Goal: Task Accomplishment & Management: Manage account settings

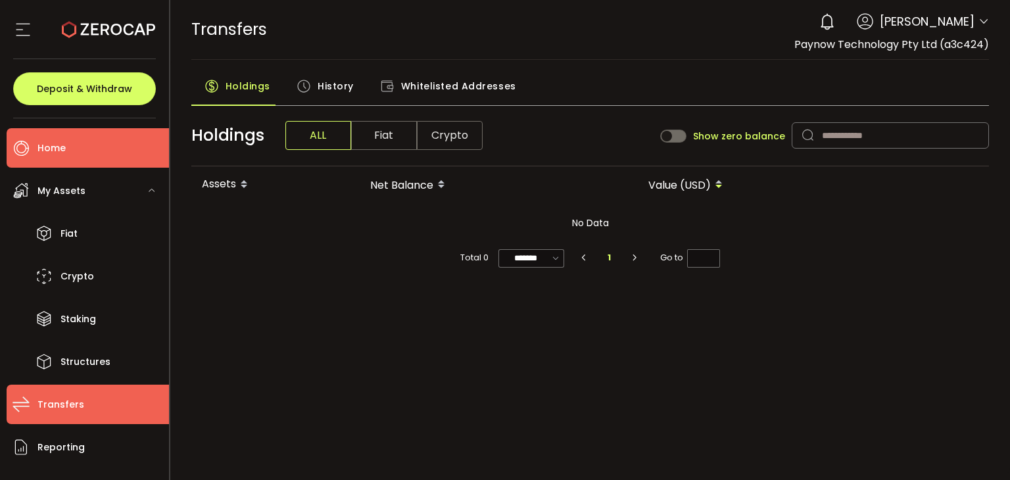
click at [63, 153] on span "Home" at bounding box center [51, 148] width 28 height 19
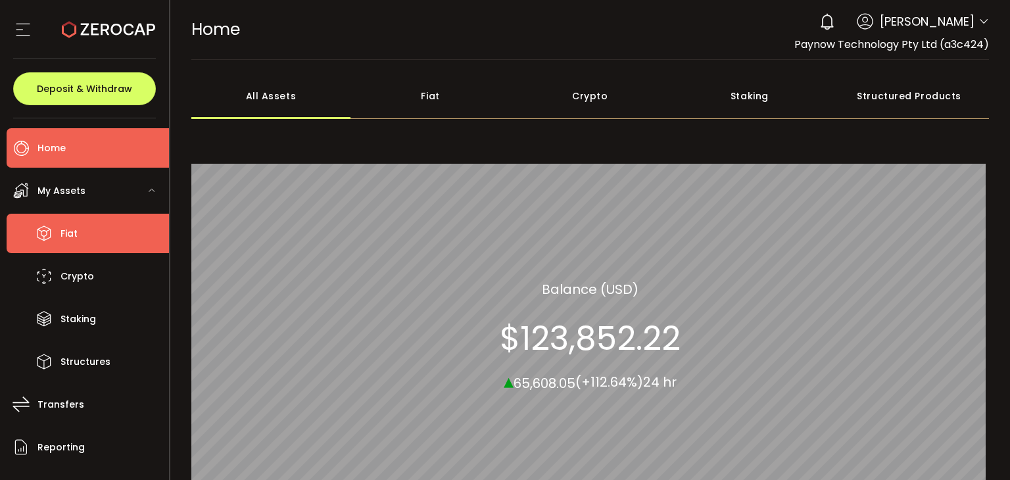
click at [68, 232] on span "Fiat" at bounding box center [68, 233] width 17 height 19
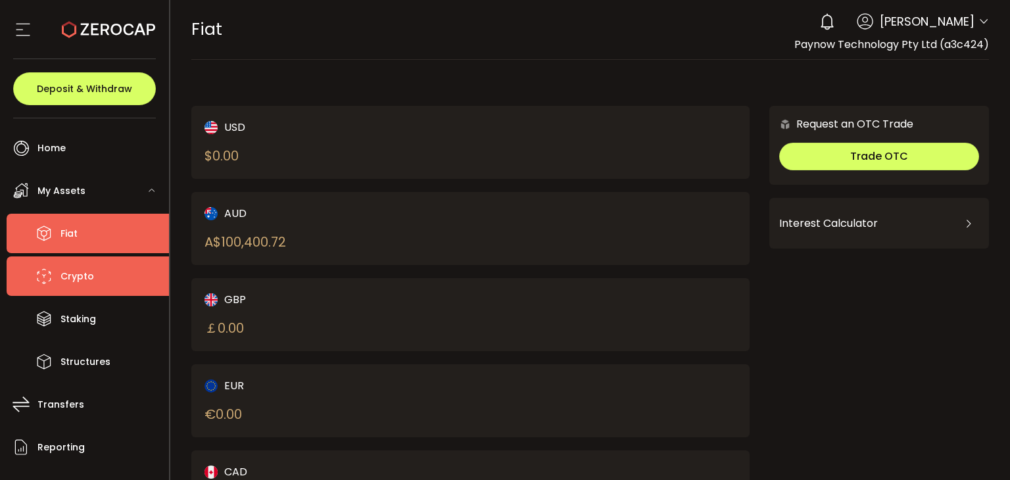
click at [87, 272] on span "Crypto" at bounding box center [77, 276] width 34 height 19
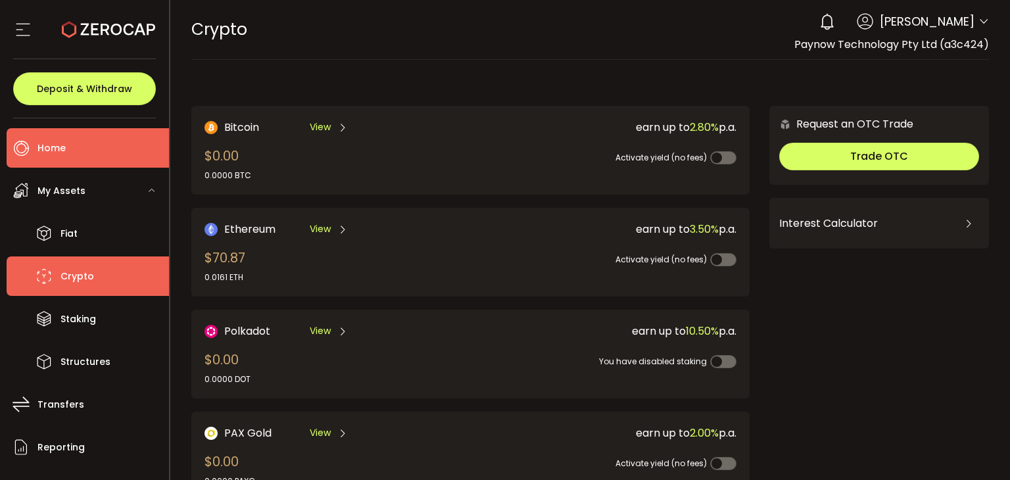
click at [100, 133] on li "Home" at bounding box center [88, 147] width 162 height 39
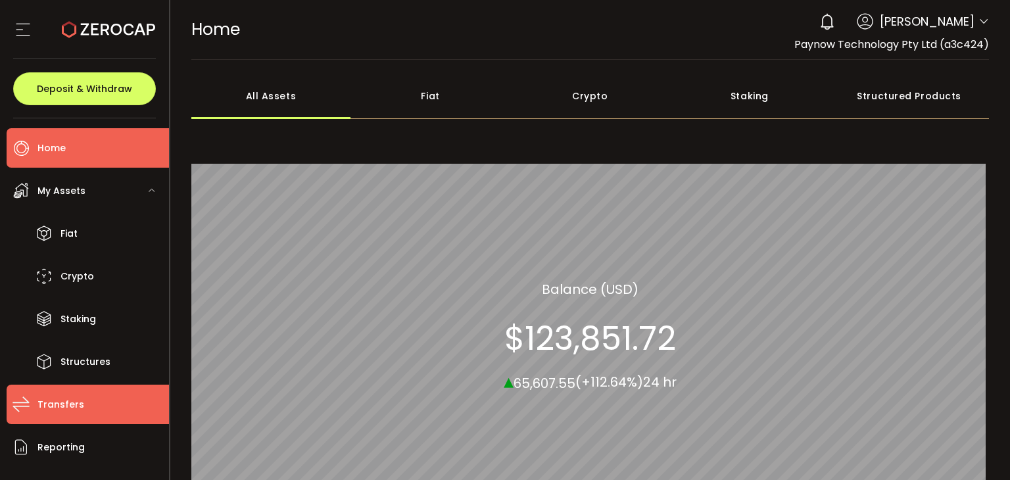
click at [81, 407] on li "Transfers" at bounding box center [88, 403] width 162 height 39
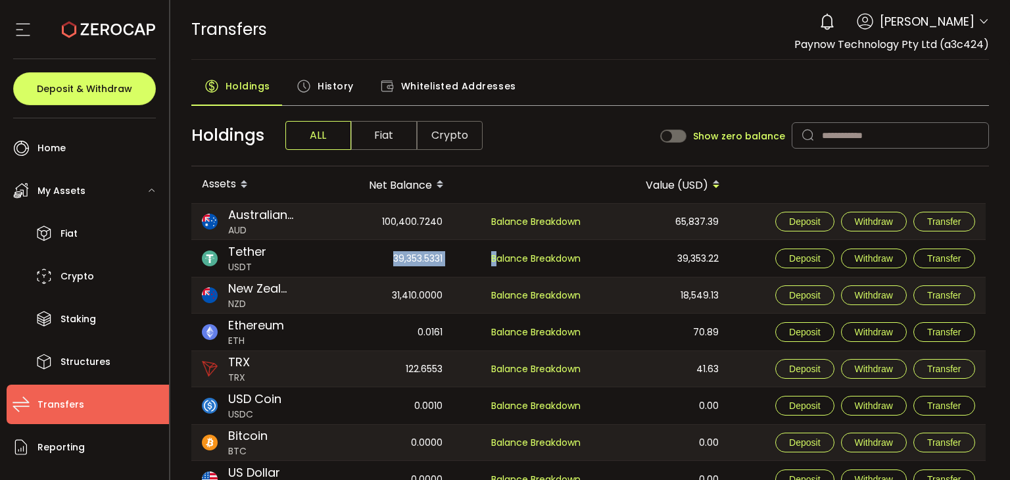
drag, startPoint x: 392, startPoint y: 258, endPoint x: 501, endPoint y: 266, distance: 110.0
click at [501, 266] on tr "Tether USDT 39,353.5331 Custody 39,274.0865 Savings 79.4465 Balance Breakdown 3…" at bounding box center [588, 258] width 794 height 37
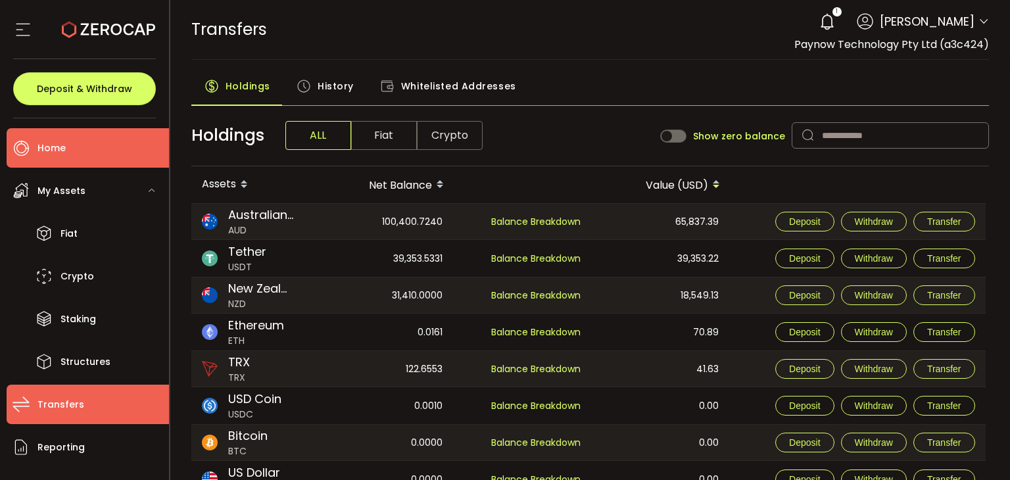
click at [45, 152] on span "Home" at bounding box center [51, 148] width 28 height 19
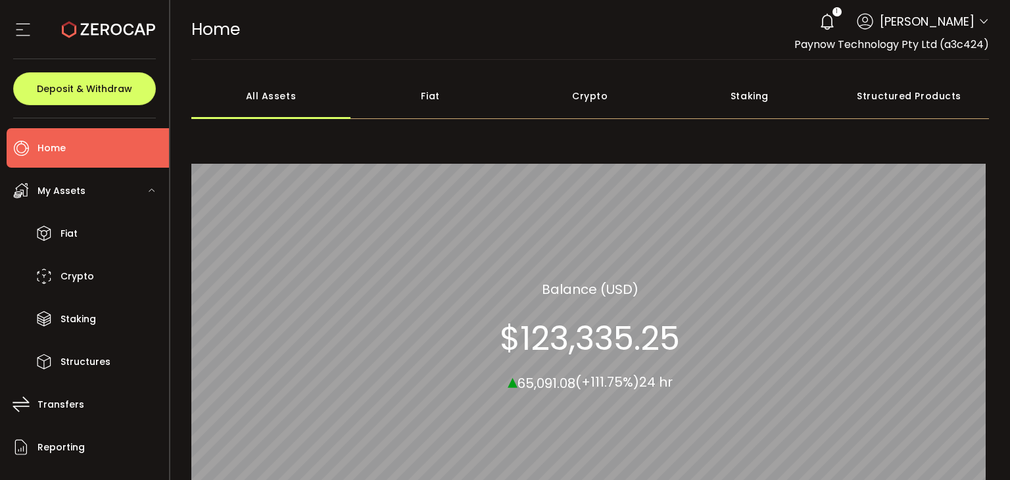
click at [578, 338] on section "$123,335.25" at bounding box center [590, 337] width 180 height 39
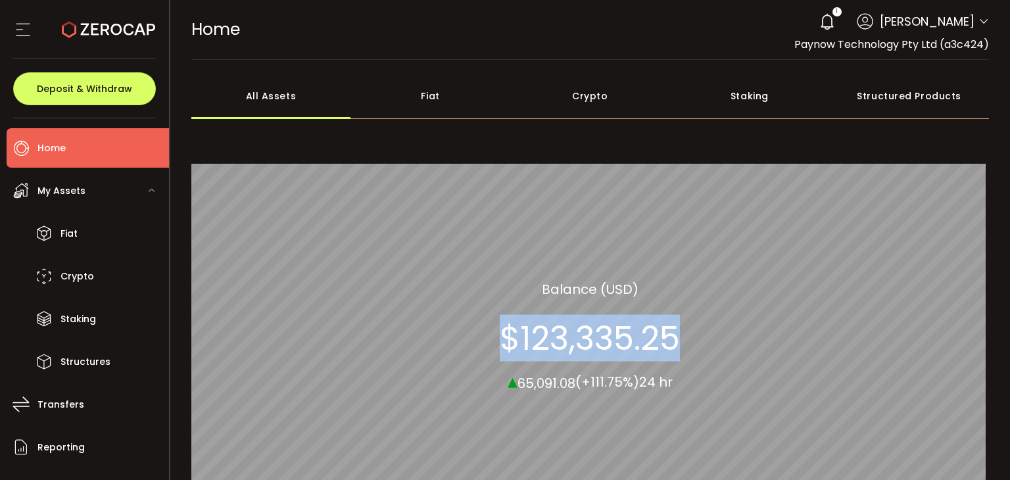
drag, startPoint x: 502, startPoint y: 335, endPoint x: 676, endPoint y: 339, distance: 173.6
click at [676, 339] on section "$123,335.25" at bounding box center [590, 337] width 180 height 39
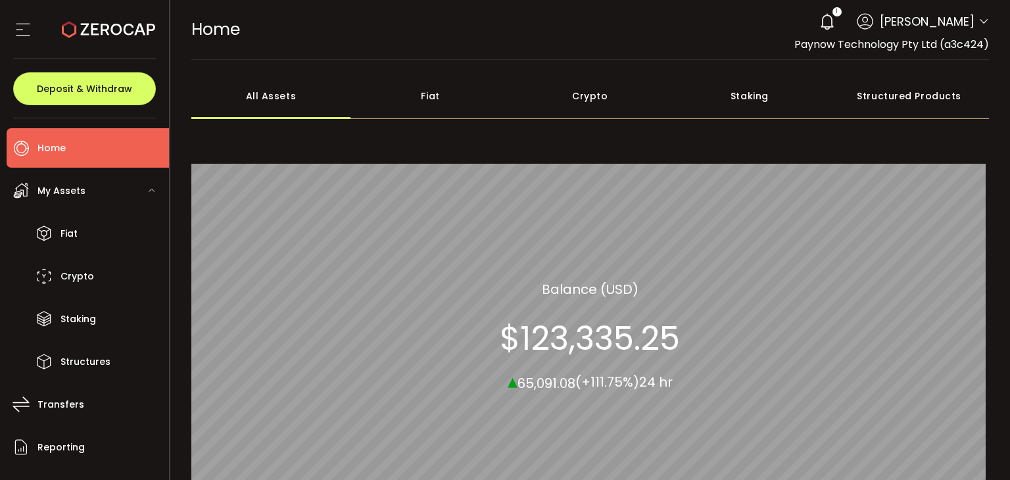
click at [528, 381] on span "65,091.08" at bounding box center [546, 382] width 58 height 18
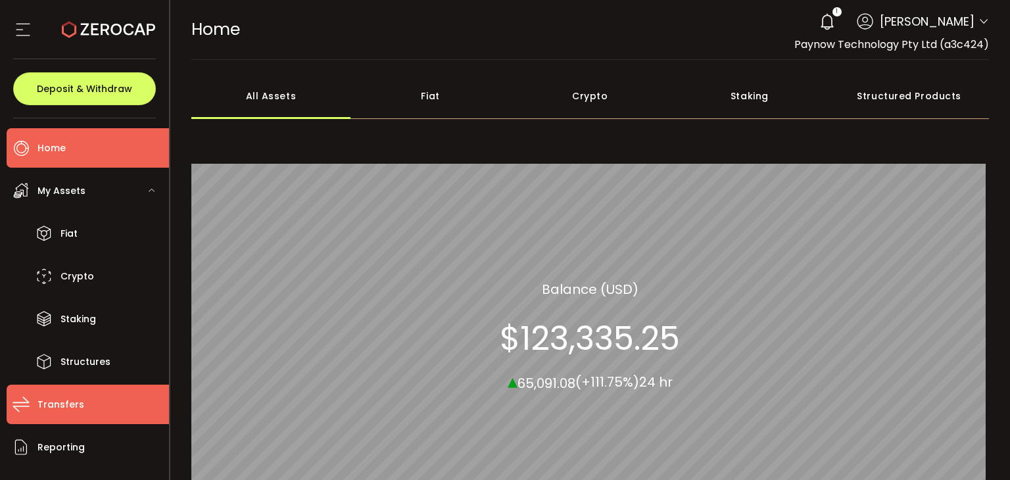
click at [57, 413] on span "Transfers" at bounding box center [60, 404] width 47 height 19
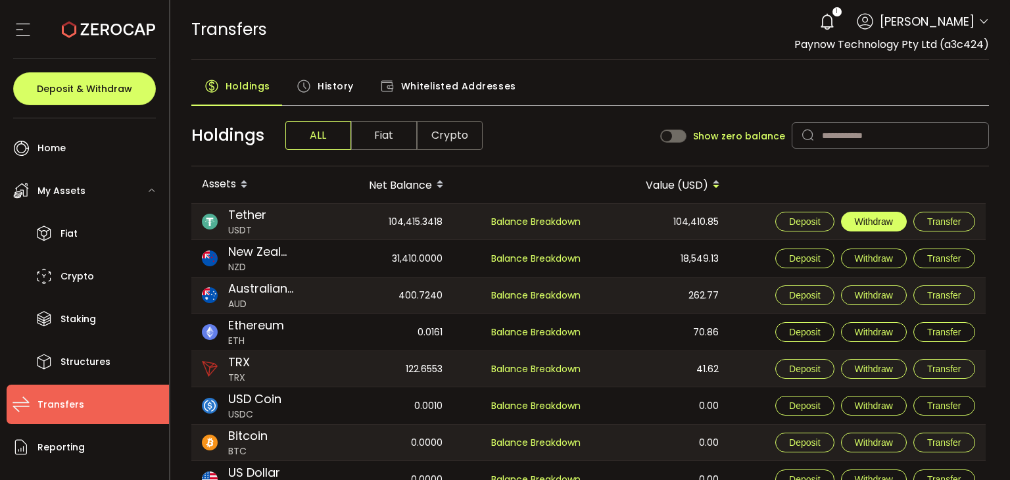
click at [851, 219] on button "Withdraw" at bounding box center [874, 222] width 66 height 20
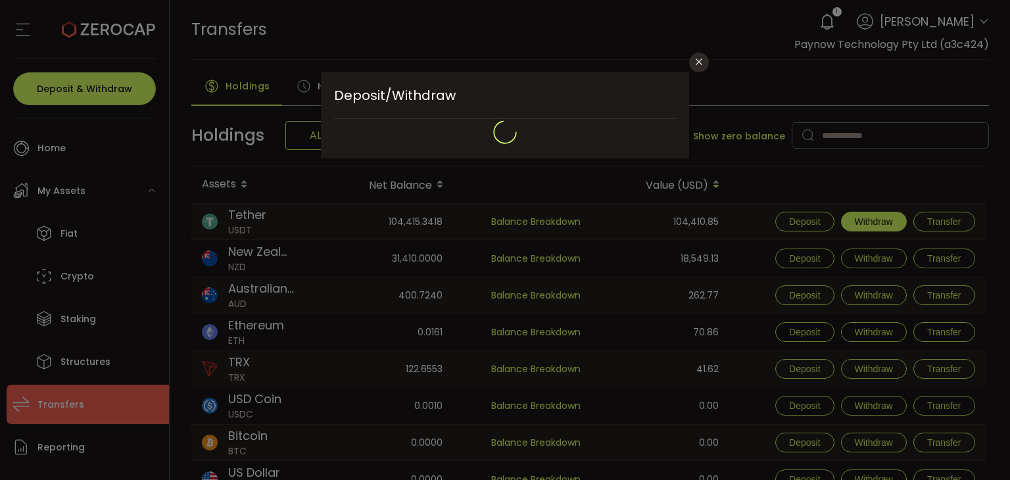
type input "**********"
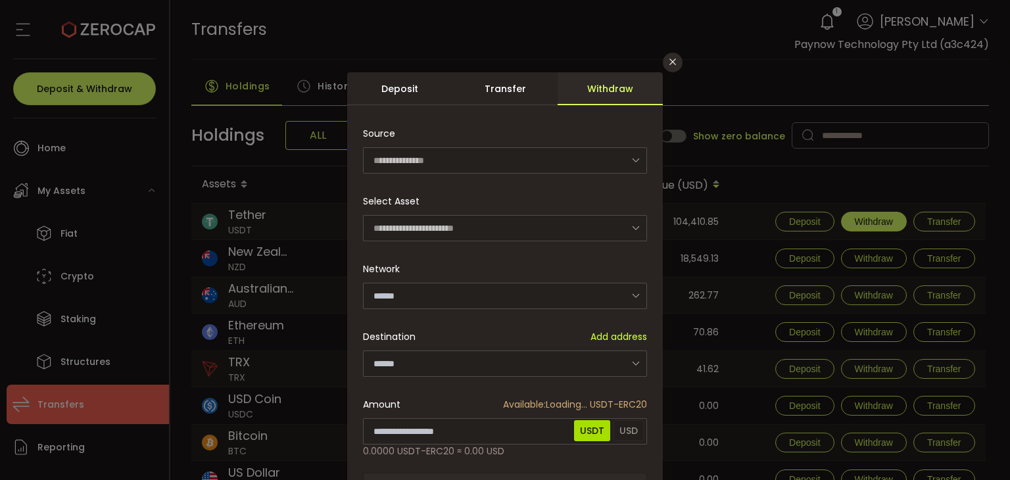
type input "********"
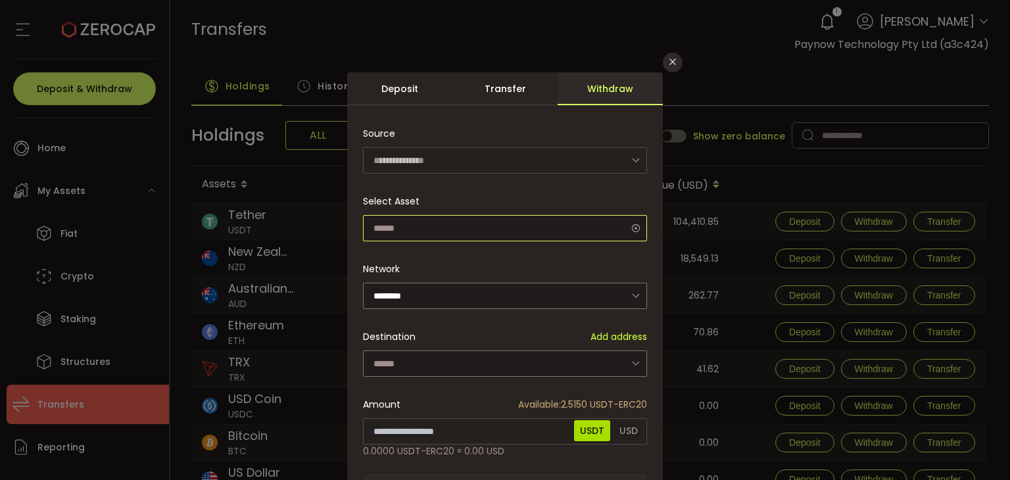
click at [446, 223] on input "dialog" at bounding box center [505, 228] width 284 height 26
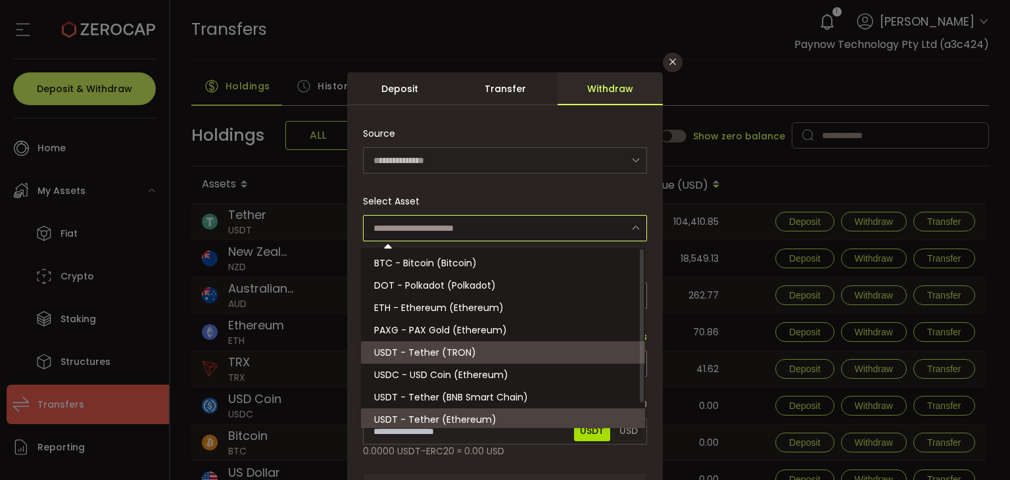
click at [449, 355] on span "USDT - Tether (TRON)" at bounding box center [425, 352] width 102 height 13
type input "**********"
type input "****"
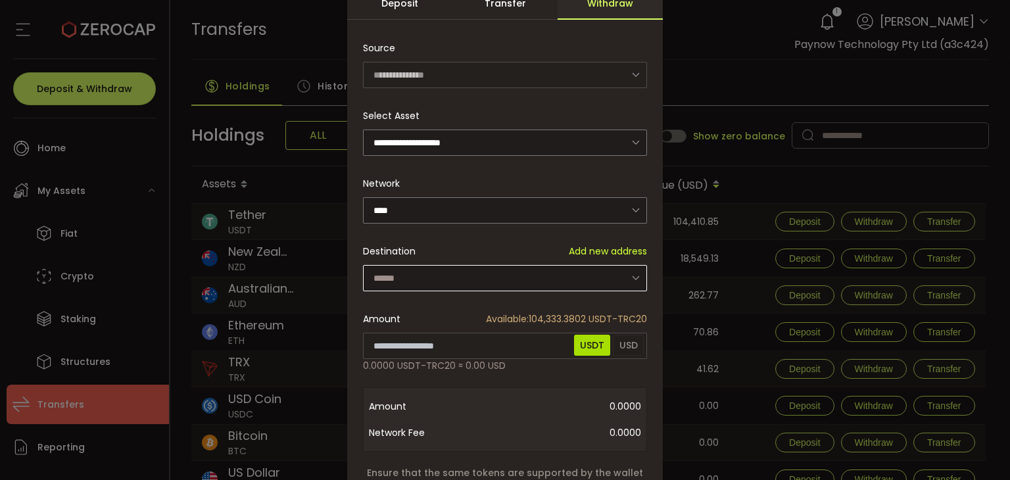
scroll to position [89, 0]
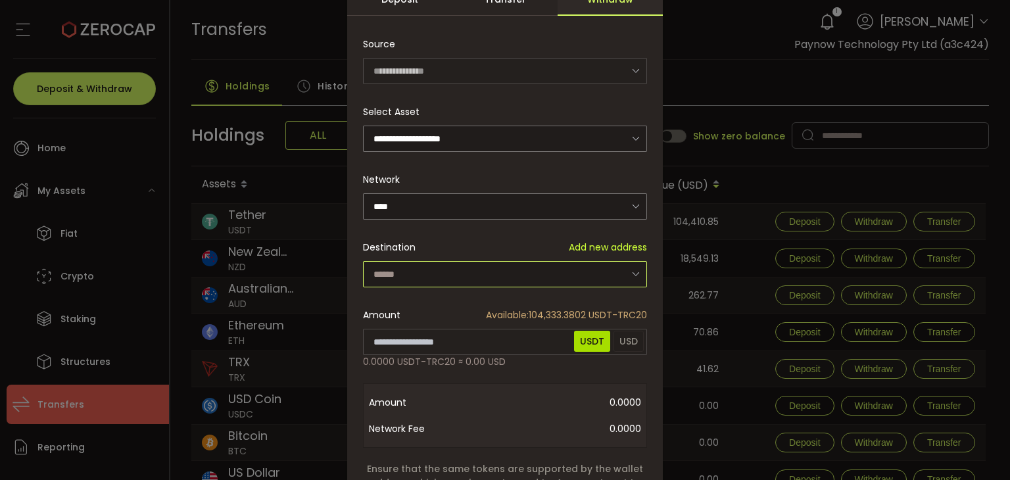
click at [398, 265] on input "dialog" at bounding box center [505, 274] width 284 height 26
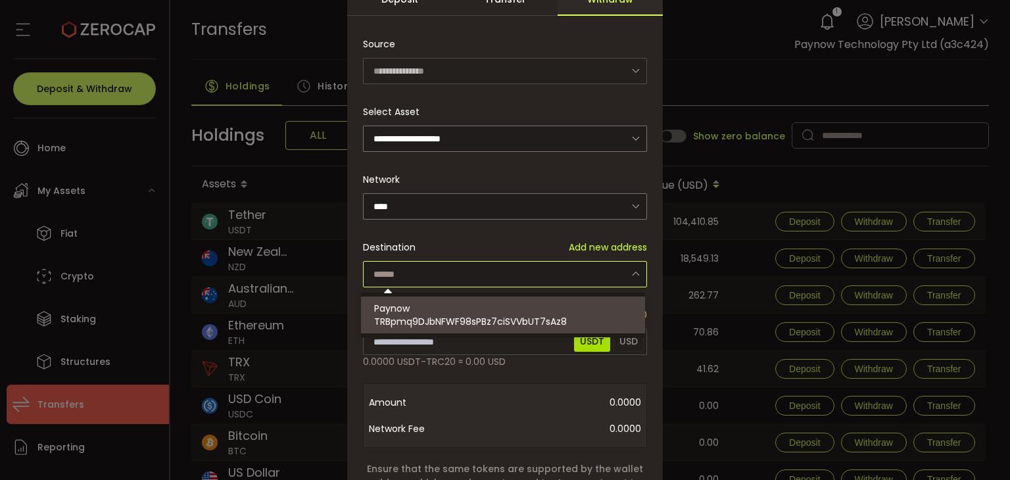
click at [422, 312] on div "Paynow TRBpmq9DJbNFWF98sPBz7ciSVVbUT7sAz8" at bounding box center [505, 314] width 262 height 37
type input "**********"
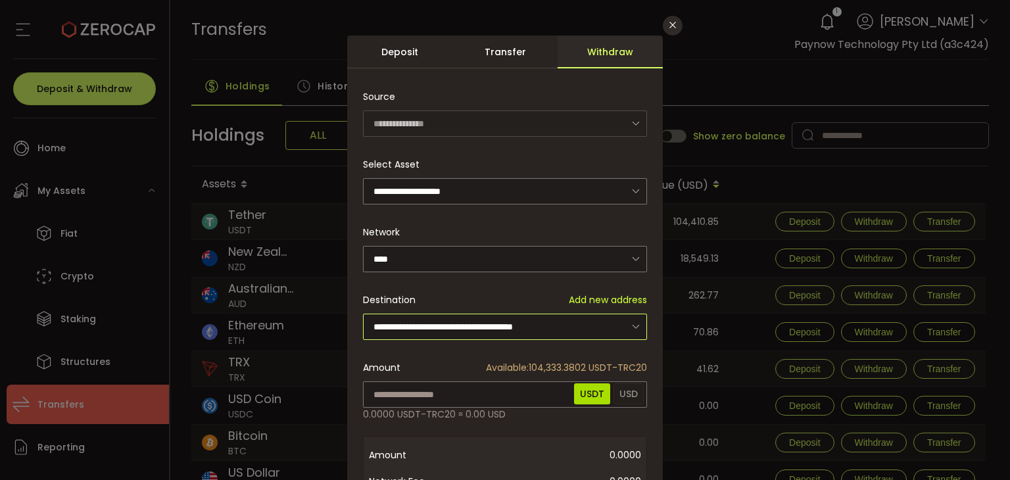
scroll to position [49, 0]
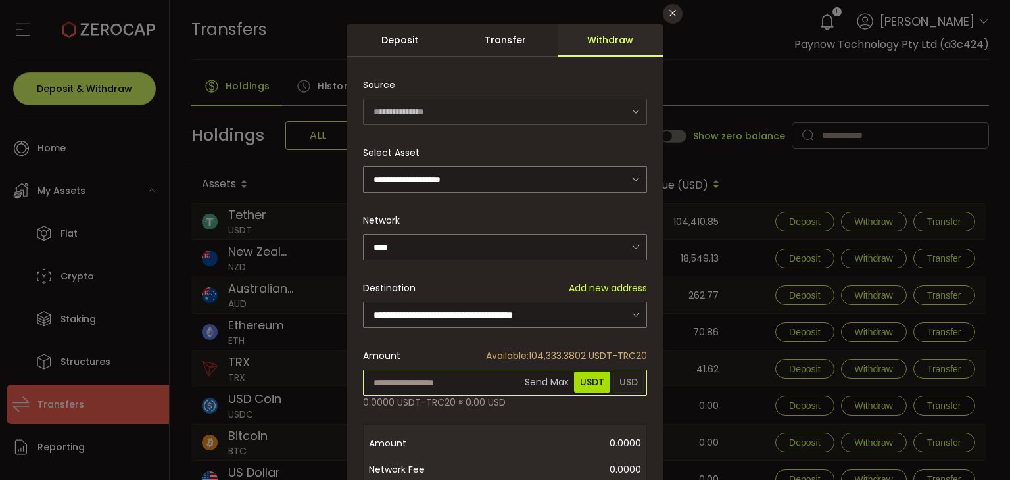
click at [390, 371] on input "dialog" at bounding box center [505, 382] width 284 height 26
click at [544, 352] on span "Available: 104,333.3802 USDT-TRC20" at bounding box center [566, 356] width 161 height 14
copy span "104,333.3802"
click at [422, 383] on input "dialog" at bounding box center [505, 382] width 284 height 26
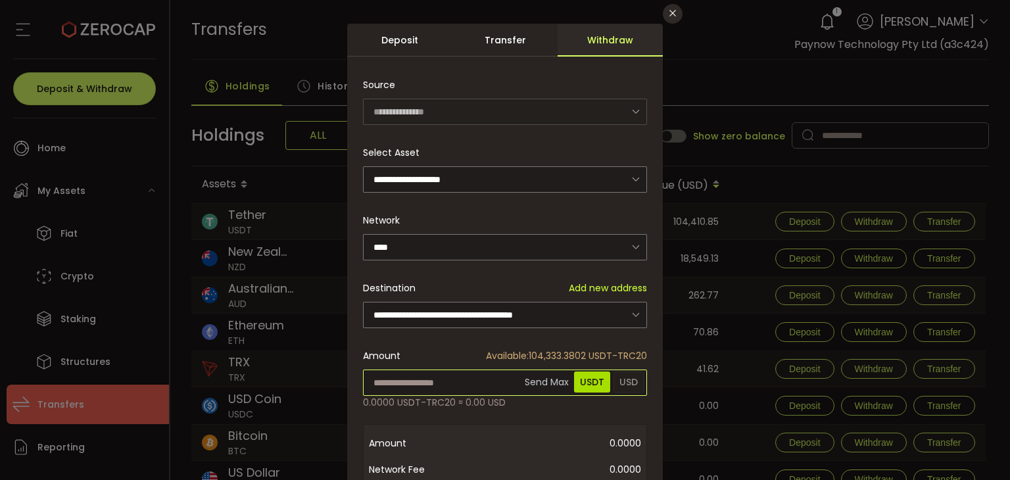
paste input "**********"
drag, startPoint x: 405, startPoint y: 379, endPoint x: 496, endPoint y: 383, distance: 90.8
click at [496, 383] on input "**********" at bounding box center [505, 382] width 284 height 26
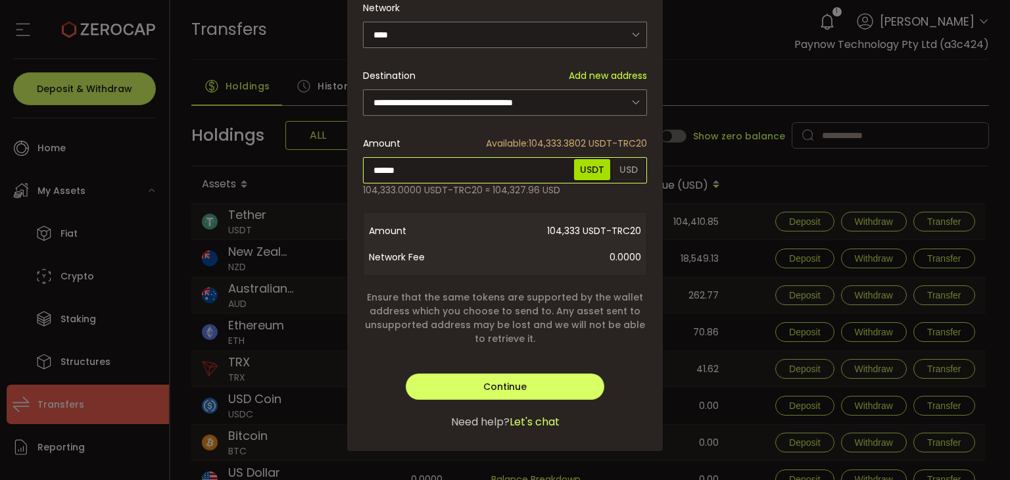
scroll to position [0, 0]
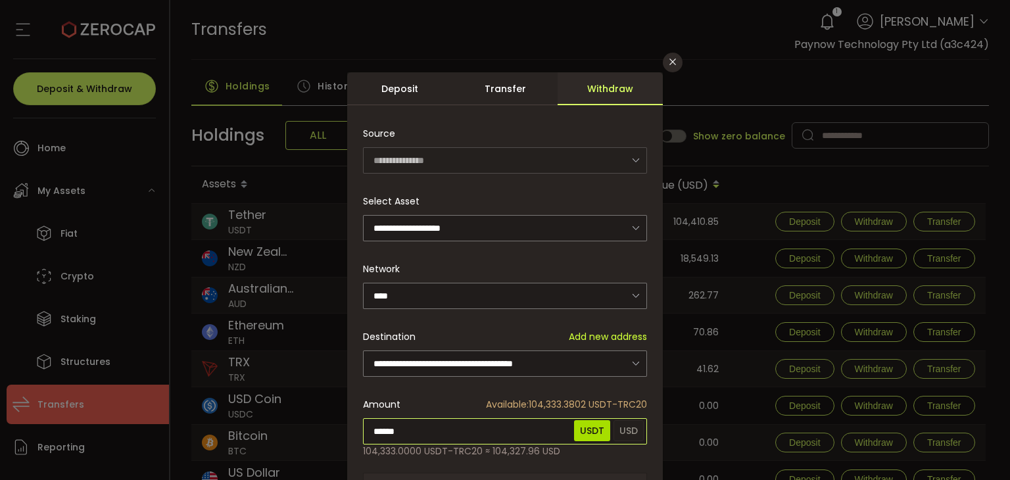
type input "******"
click at [434, 382] on div "**********" at bounding box center [504, 391] width 315 height 639
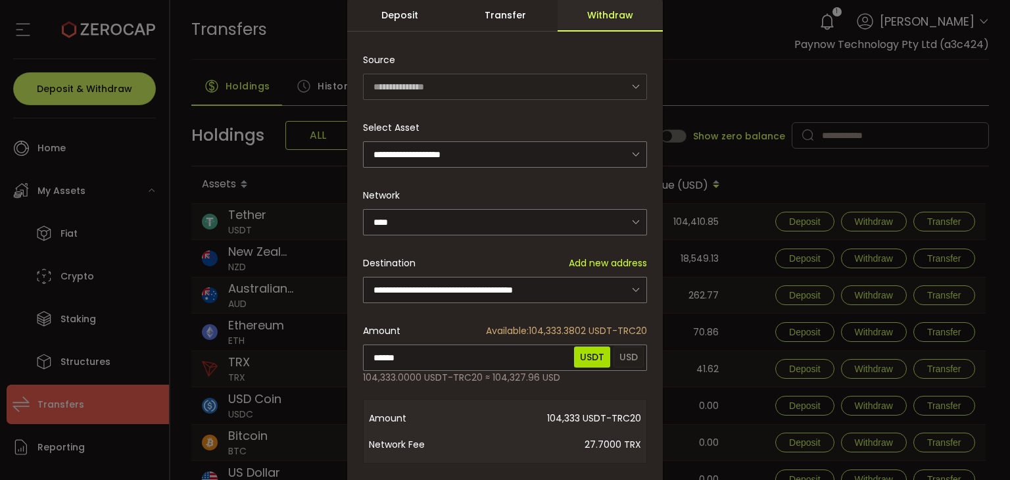
scroll to position [261, 0]
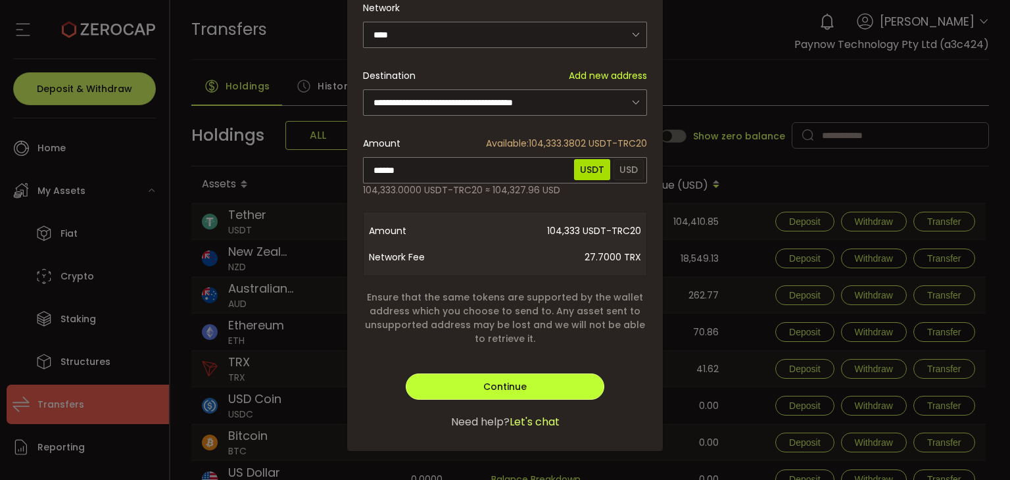
click at [515, 386] on span "Continue" at bounding box center [504, 386] width 43 height 13
click at [517, 382] on button "Verify" at bounding box center [505, 386] width 198 height 26
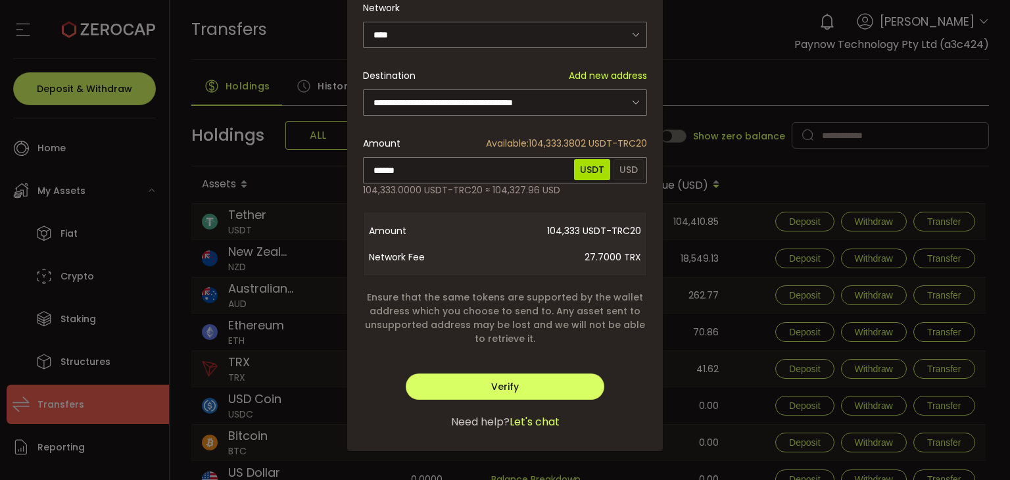
scroll to position [0, 0]
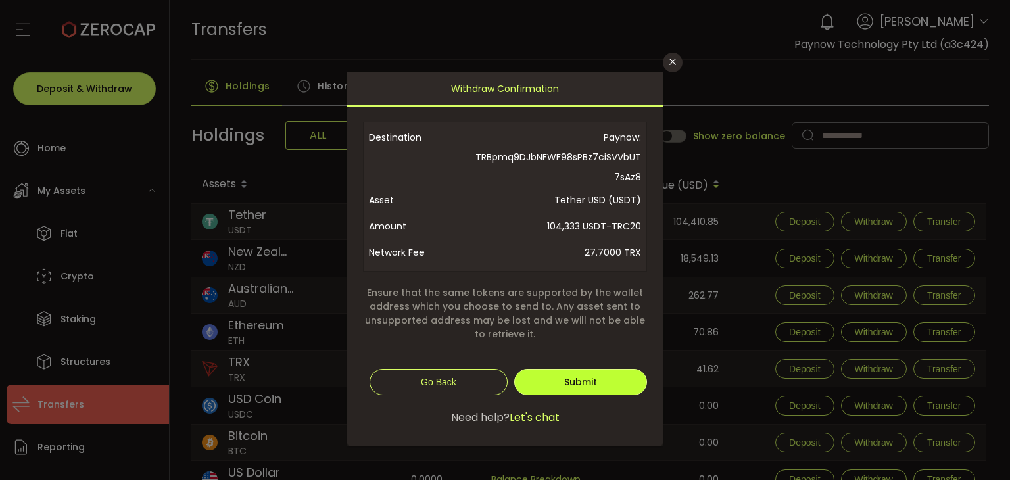
click at [587, 381] on span "Submit" at bounding box center [580, 381] width 33 height 13
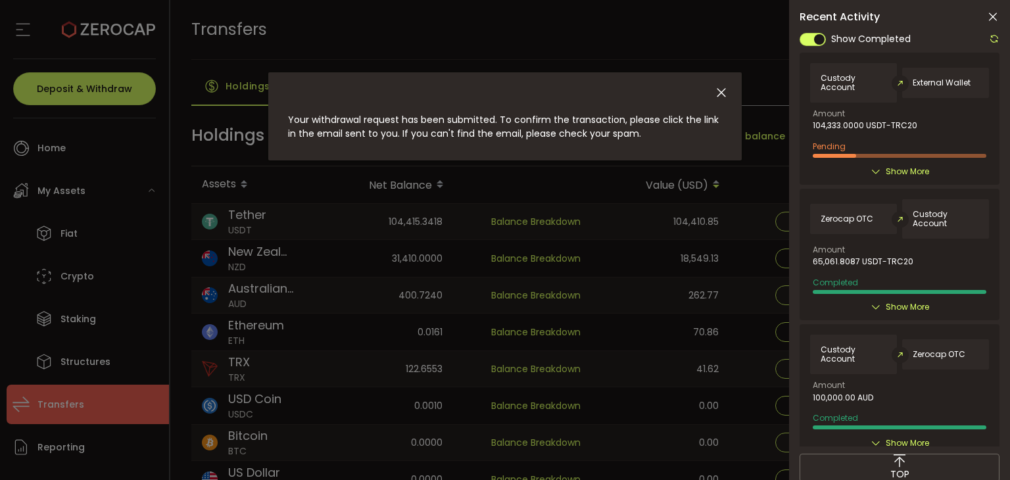
click at [72, 151] on div "Your withdrawal request has been submitted. To confirm the transaction, please …" at bounding box center [505, 240] width 1010 height 480
click at [39, 134] on div "Your withdrawal request has been submitted. To confirm the transaction, please …" at bounding box center [505, 240] width 1010 height 480
click at [722, 89] on icon "Close" at bounding box center [721, 92] width 14 height 14
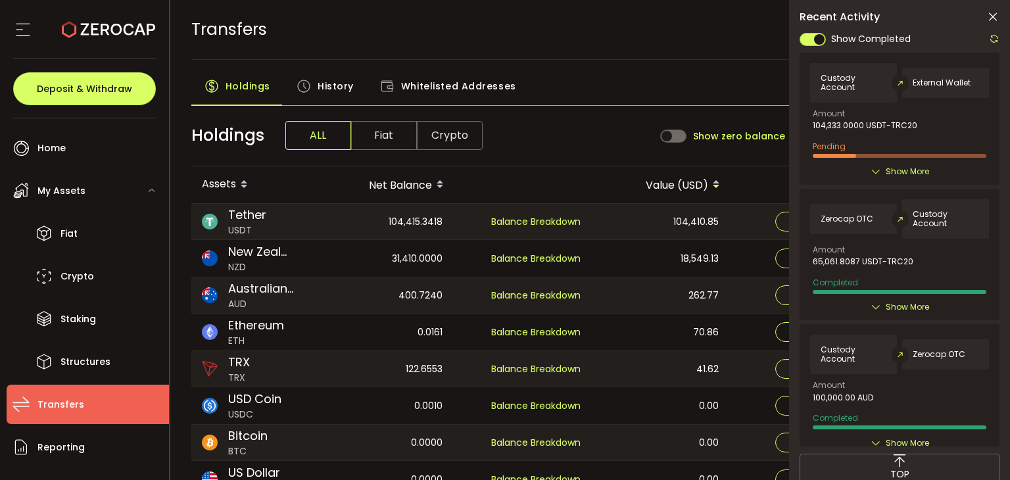
click at [448, 89] on span "Whitelisted Addresses" at bounding box center [458, 86] width 115 height 26
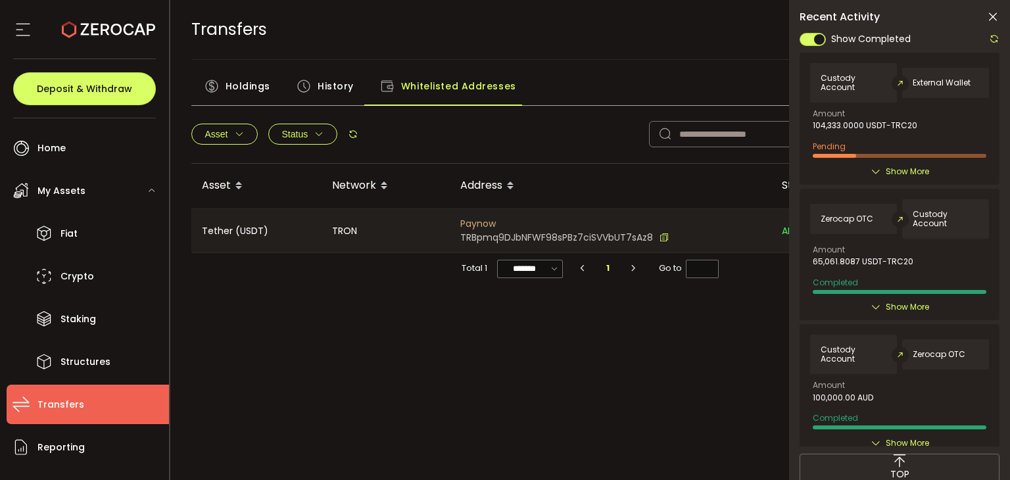
click at [260, 86] on span "Holdings" at bounding box center [247, 86] width 45 height 26
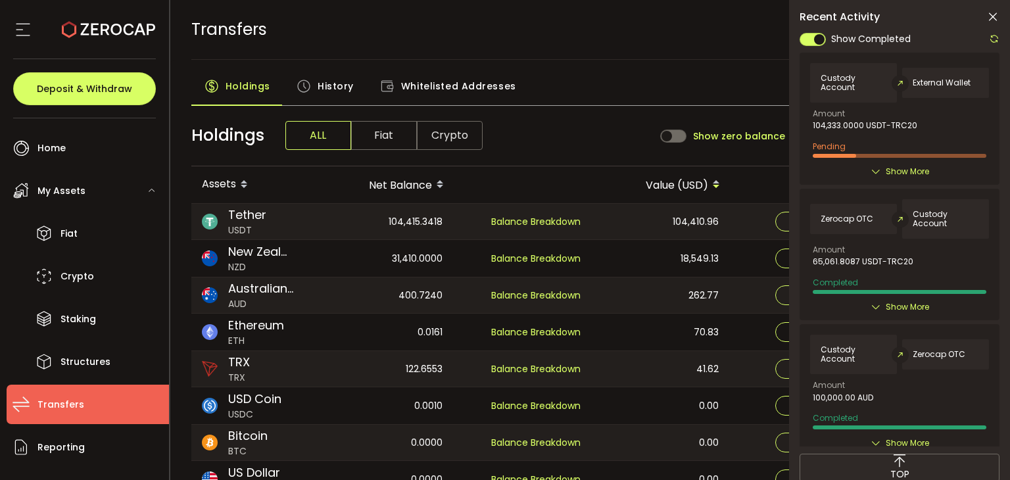
click at [990, 16] on icon at bounding box center [992, 17] width 13 height 13
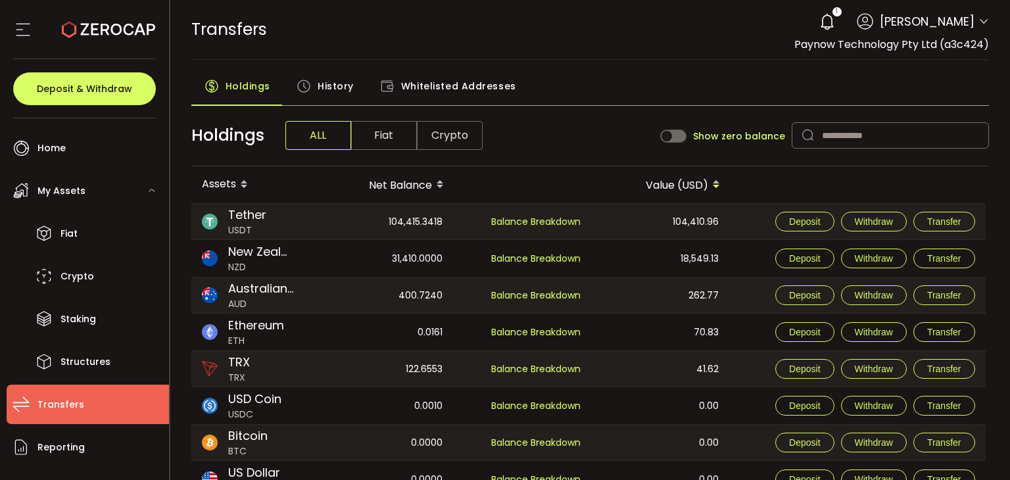
click at [41, 400] on span "Transfers" at bounding box center [60, 404] width 47 height 19
click at [60, 403] on span "Transfers" at bounding box center [60, 404] width 47 height 19
click at [47, 124] on ul "Home Trading My Assets Fiat Crypto Staking Structures Transfers Reporting Prefe…" at bounding box center [84, 298] width 169 height 361
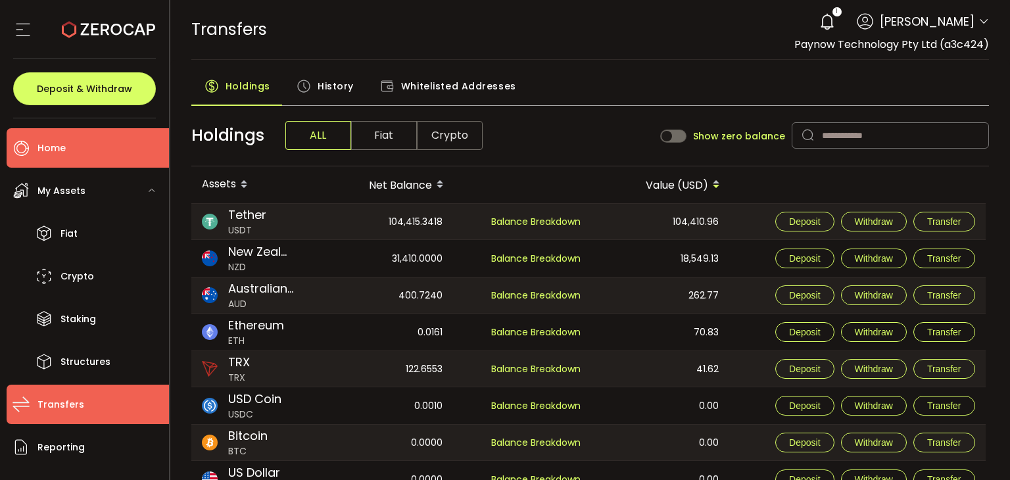
click at [45, 146] on span "Home" at bounding box center [51, 148] width 28 height 19
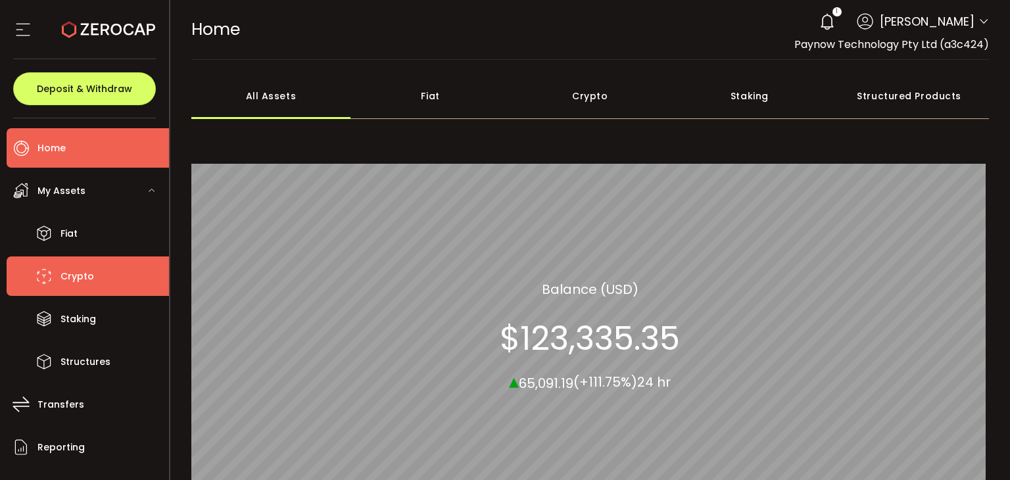
click at [65, 281] on span "Crypto" at bounding box center [77, 276] width 34 height 19
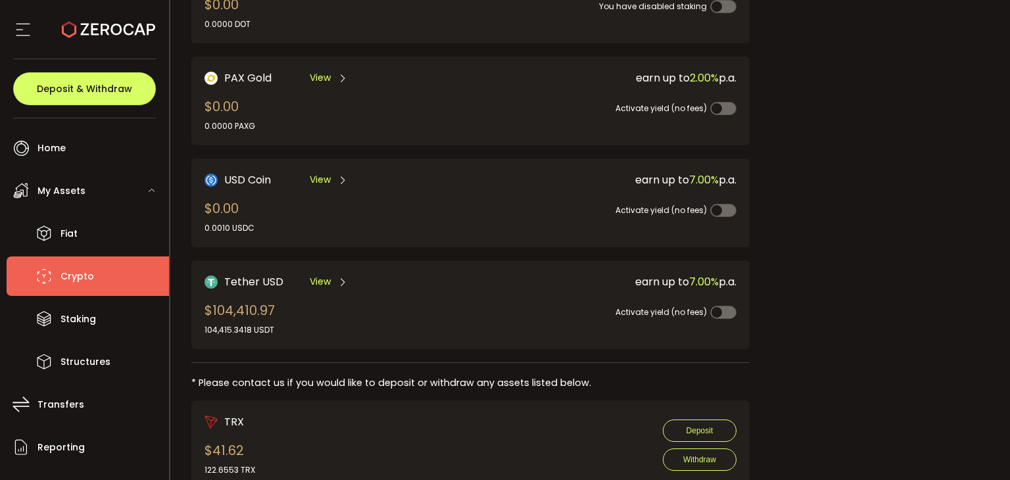
scroll to position [358, 0]
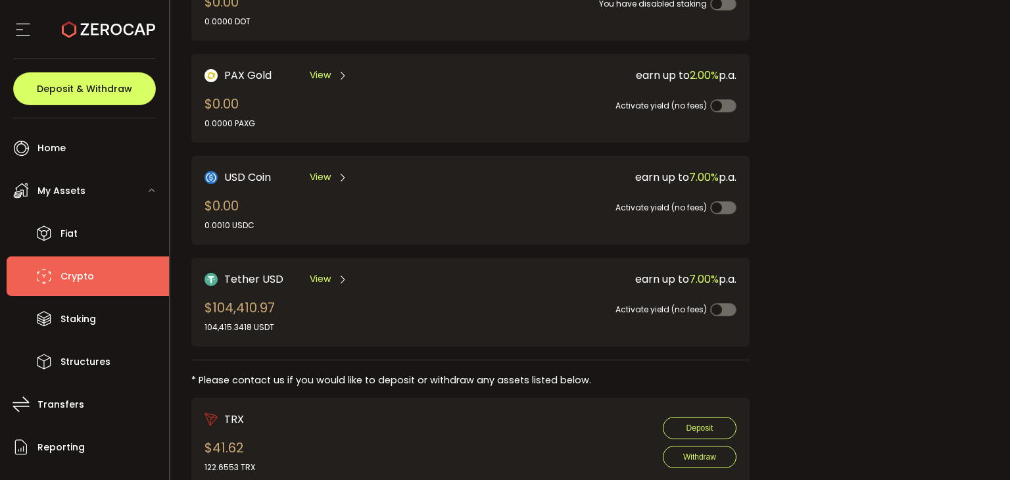
click at [352, 312] on div "Tether USD View $104,410.97 104,415.3418 USDT" at bounding box center [323, 302] width 239 height 62
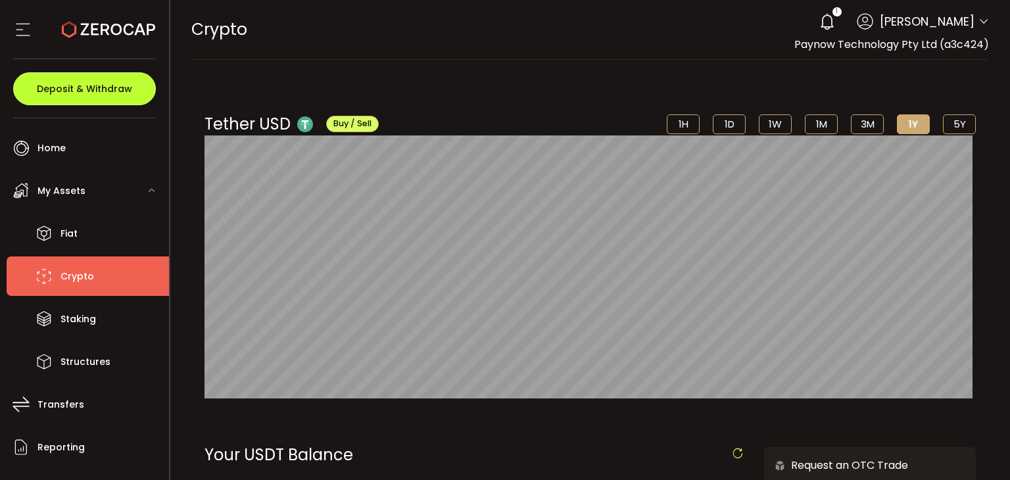
click at [58, 101] on button "Deposit & Withdraw" at bounding box center [84, 88] width 143 height 33
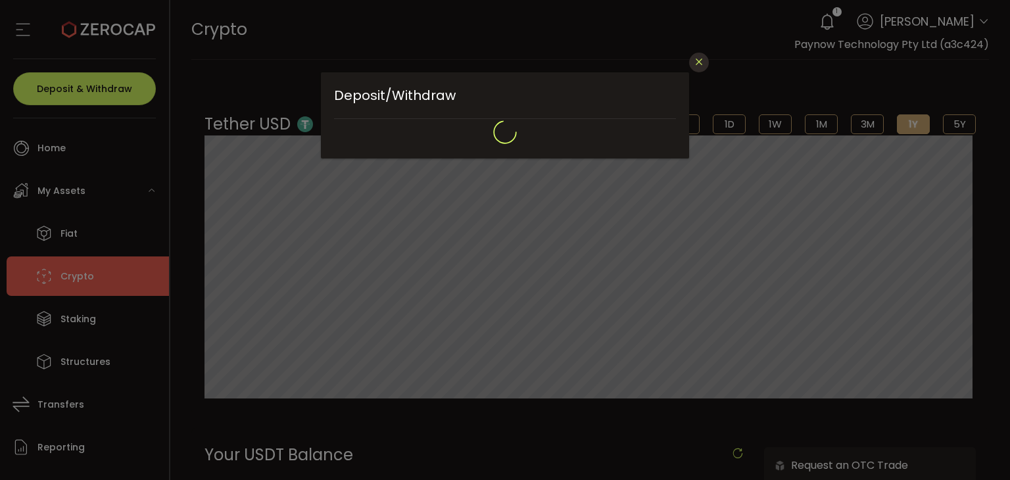
click at [694, 62] on icon "Close" at bounding box center [698, 62] width 11 height 11
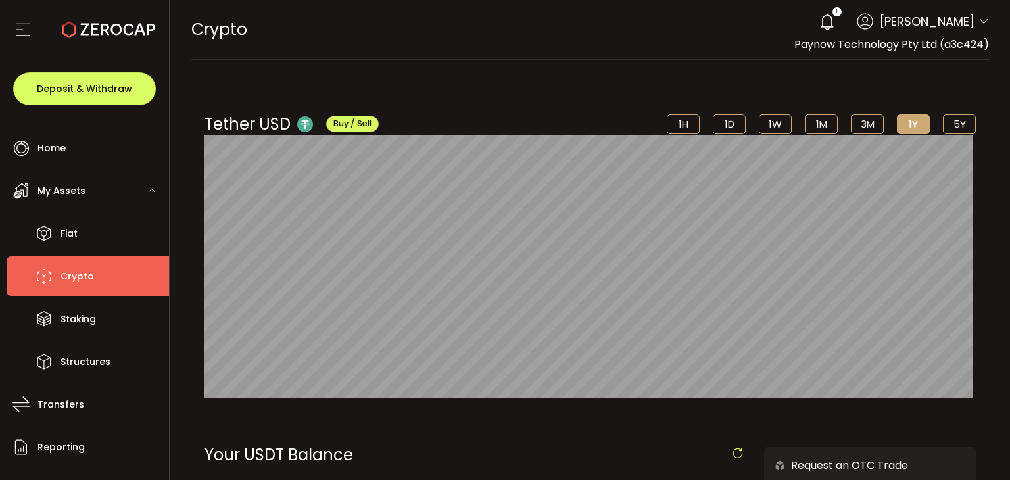
scroll to position [110, 0]
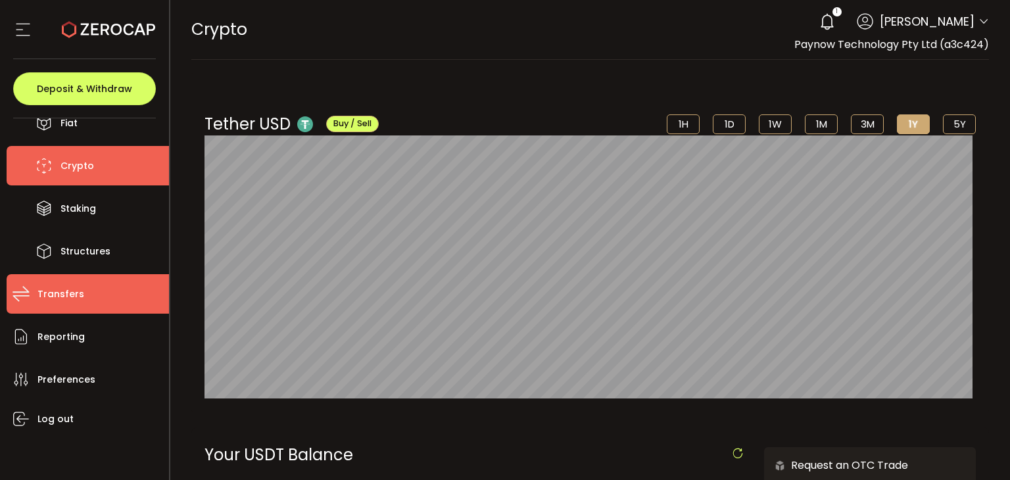
click at [64, 301] on span "Transfers" at bounding box center [60, 294] width 47 height 19
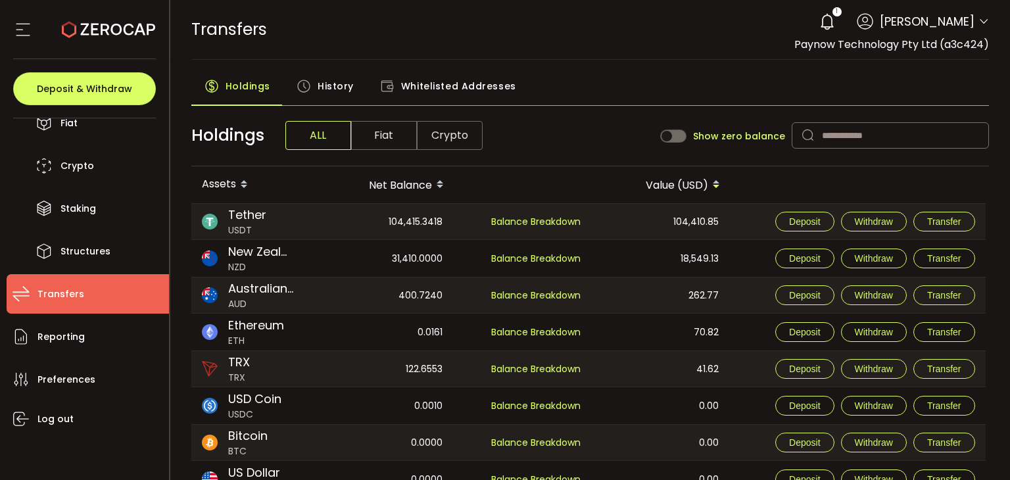
click at [442, 144] on span "Crypto" at bounding box center [450, 135] width 66 height 29
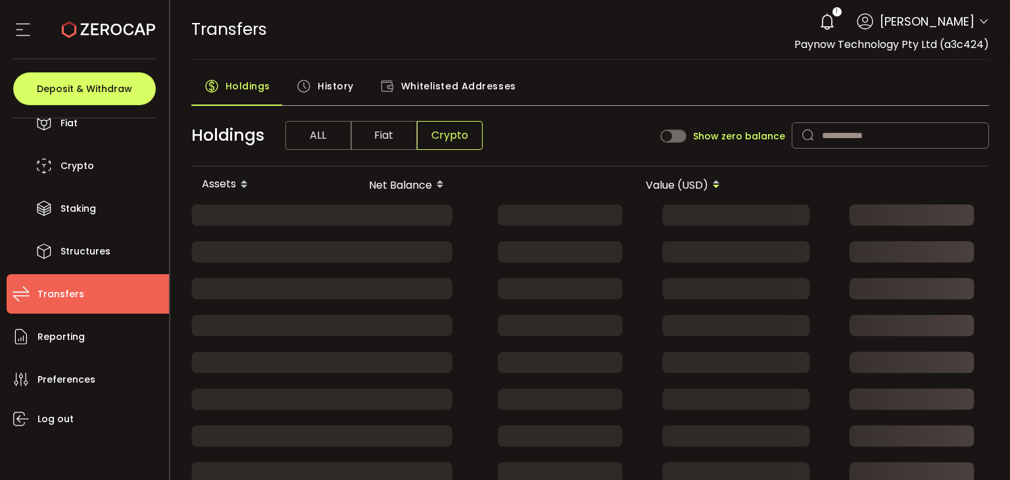
click at [303, 95] on div "History" at bounding box center [324, 89] width 83 height 33
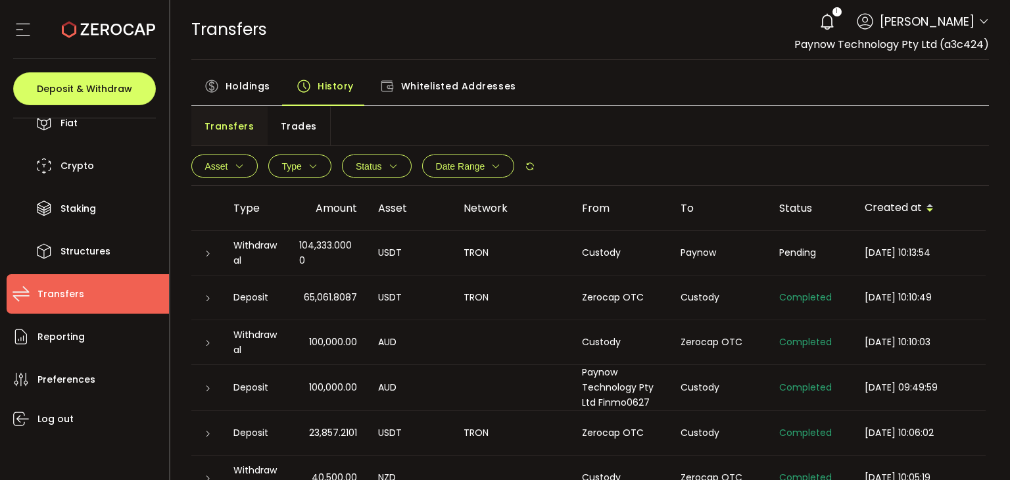
click at [296, 122] on span "Trades" at bounding box center [299, 126] width 36 height 26
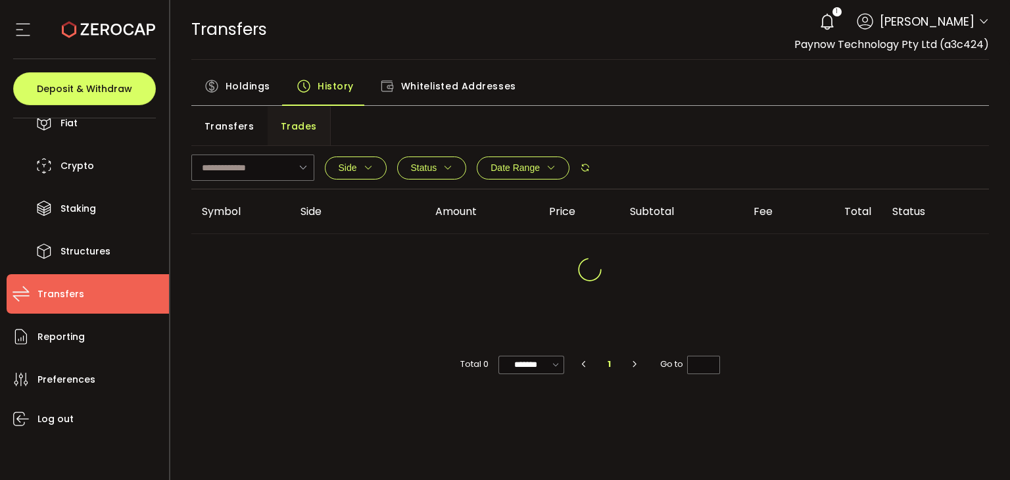
click at [243, 135] on span "Transfers" at bounding box center [229, 126] width 50 height 26
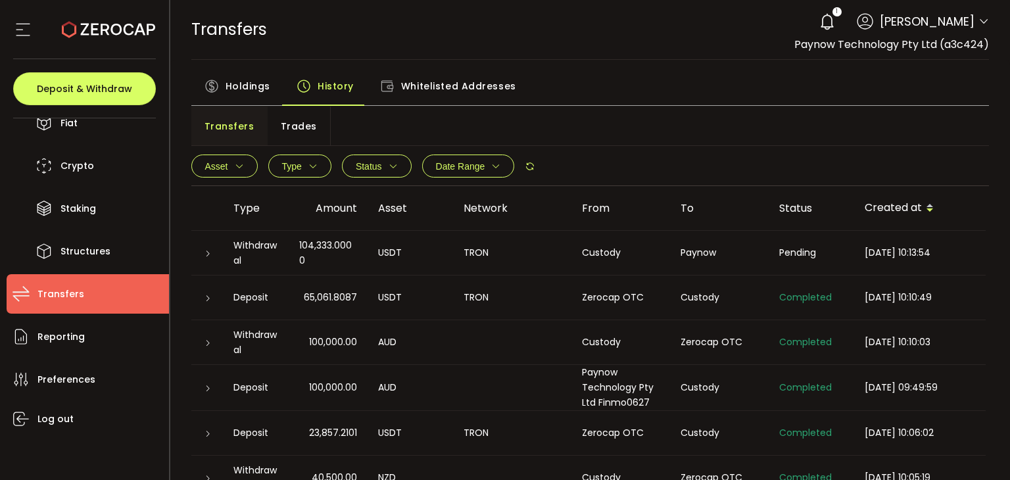
click at [348, 248] on span "104,333.0000" at bounding box center [328, 253] width 58 height 30
click at [207, 253] on icon at bounding box center [208, 254] width 8 height 8
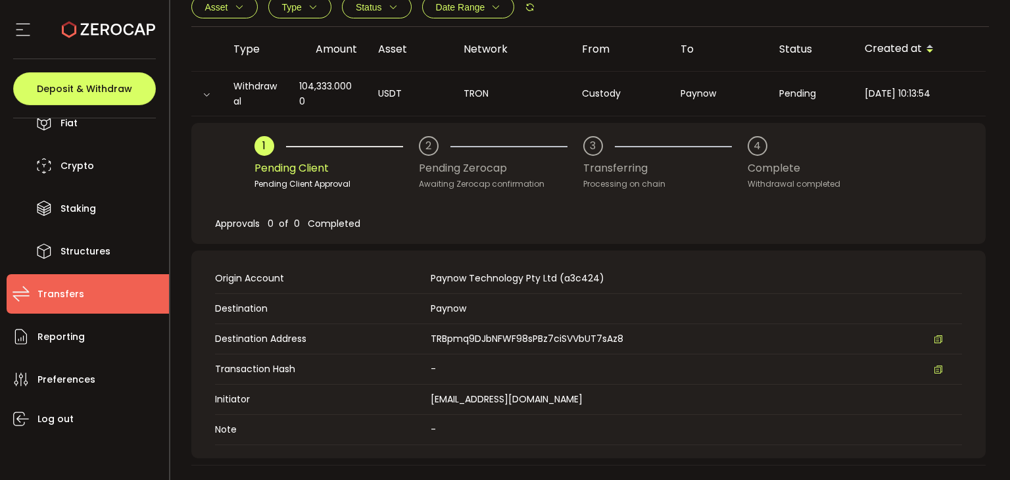
scroll to position [158, 0]
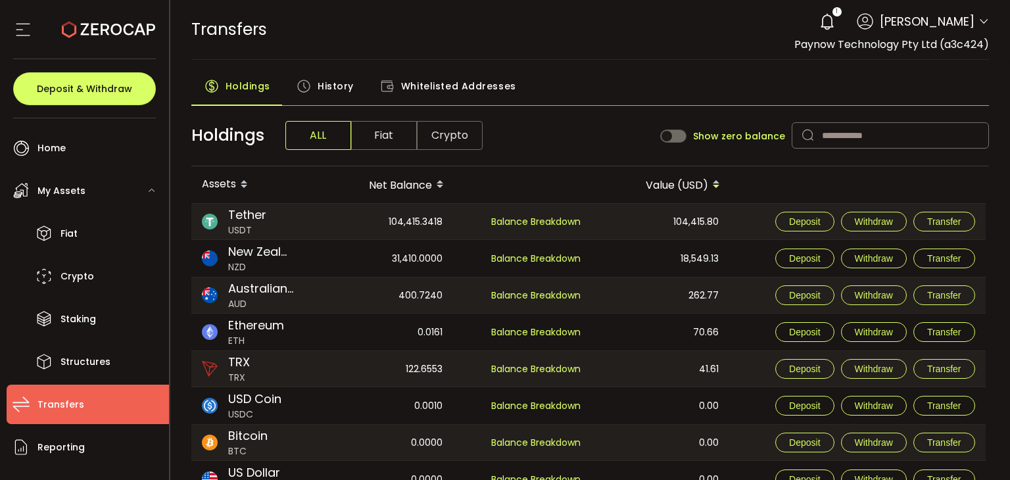
click at [331, 77] on span "History" at bounding box center [335, 86] width 36 height 26
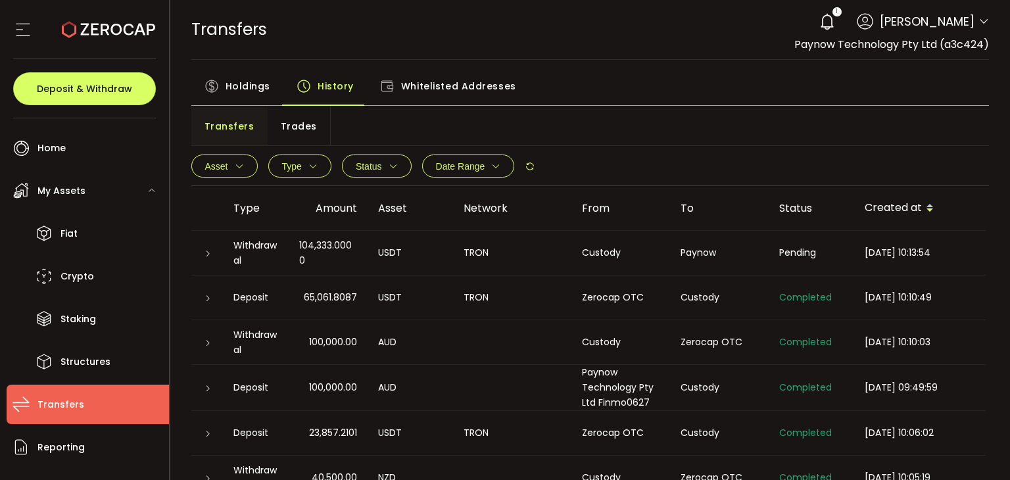
click at [567, 258] on div "TRON" at bounding box center [512, 252] width 118 height 15
click at [199, 254] on div at bounding box center [207, 252] width 32 height 13
click at [208, 255] on icon at bounding box center [208, 254] width 8 height 8
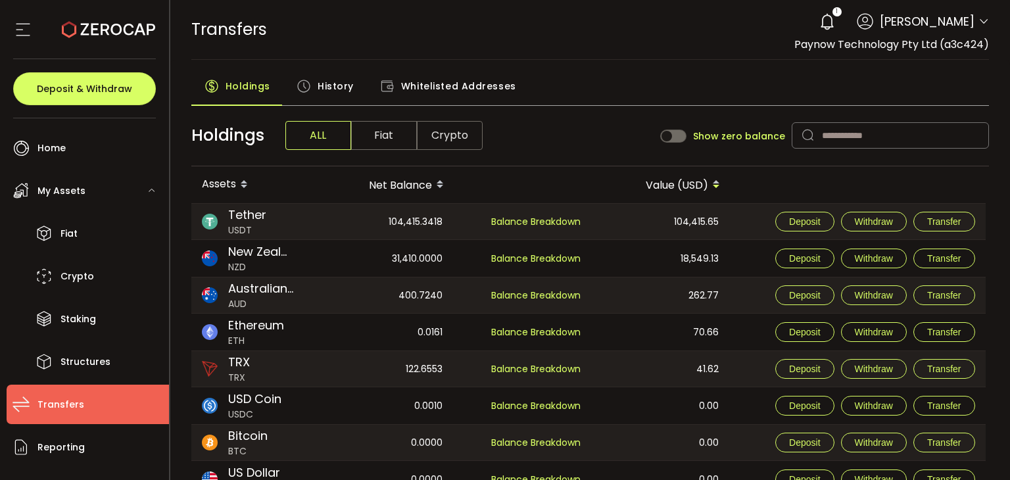
click at [336, 85] on span "History" at bounding box center [335, 86] width 36 height 26
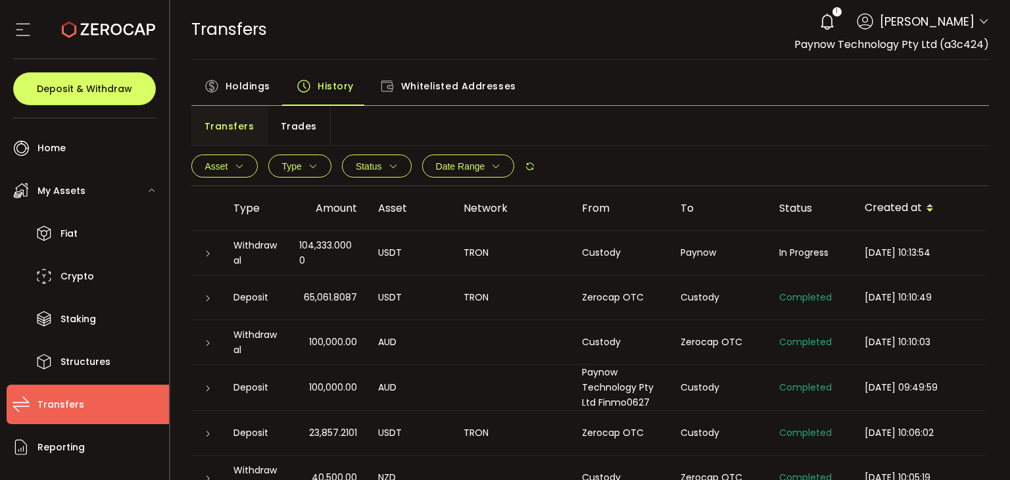
click at [216, 267] on td at bounding box center [207, 253] width 32 height 45
click at [215, 264] on td at bounding box center [207, 253] width 32 height 45
click at [252, 256] on div "Withdrawal" at bounding box center [256, 253] width 66 height 30
click at [206, 252] on icon at bounding box center [208, 254] width 8 height 8
